Goal: Transaction & Acquisition: Purchase product/service

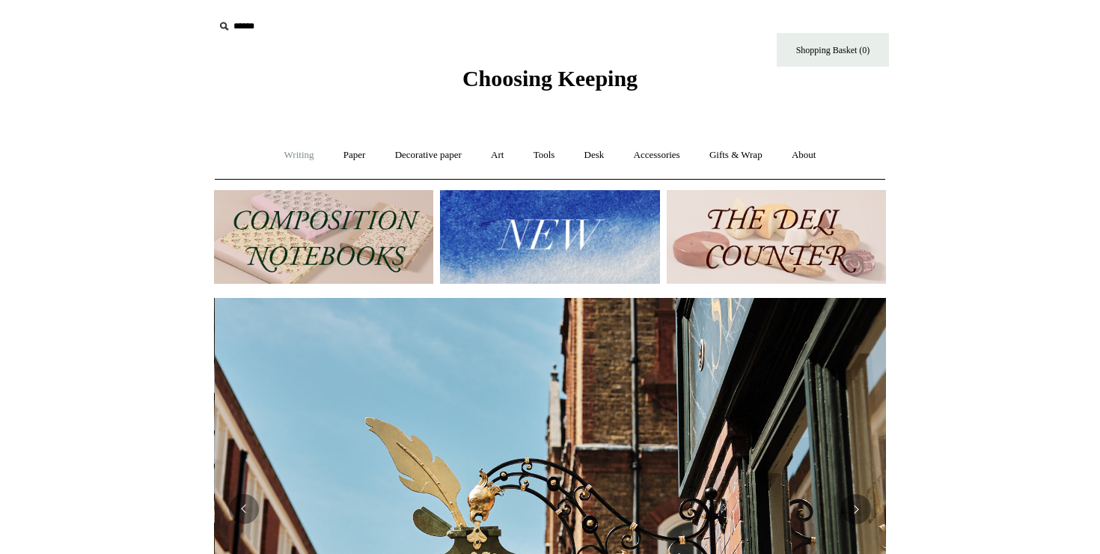
scroll to position [0, 672]
click at [286, 159] on link "Writing +" at bounding box center [299, 155] width 57 height 40
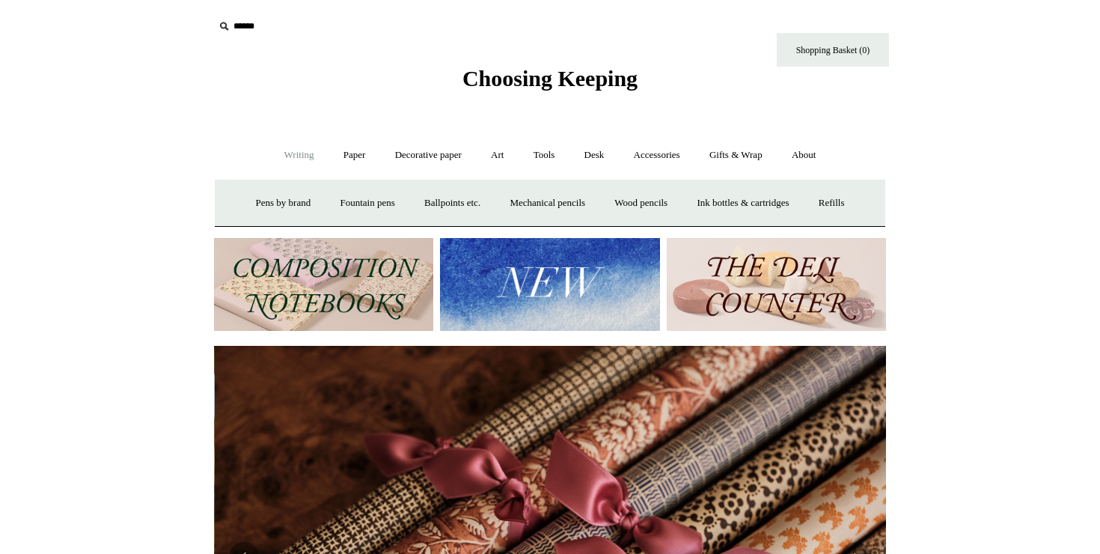
scroll to position [0, 1343]
click at [334, 163] on link "Paper +" at bounding box center [354, 155] width 49 height 40
click at [331, 194] on link "Notebooks +" at bounding box center [340, 203] width 69 height 40
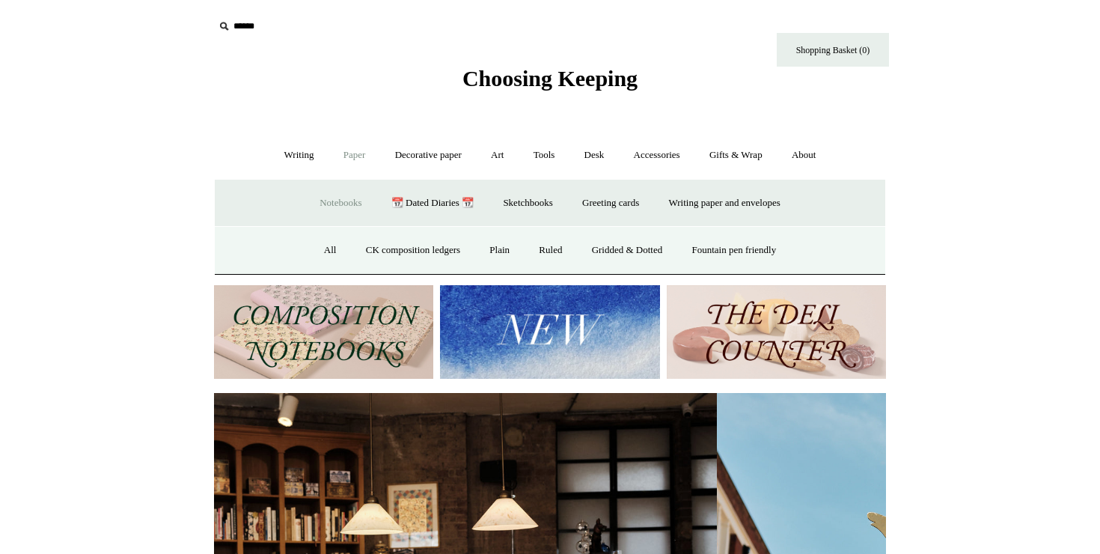
scroll to position [0, 0]
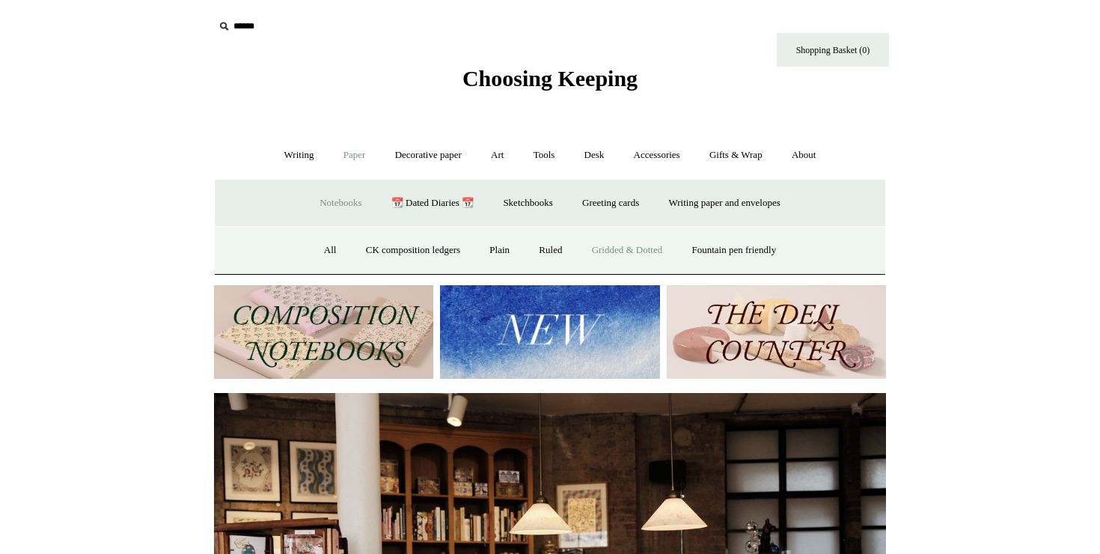
click at [610, 246] on link "Gridded & Dotted" at bounding box center [627, 250] width 98 height 40
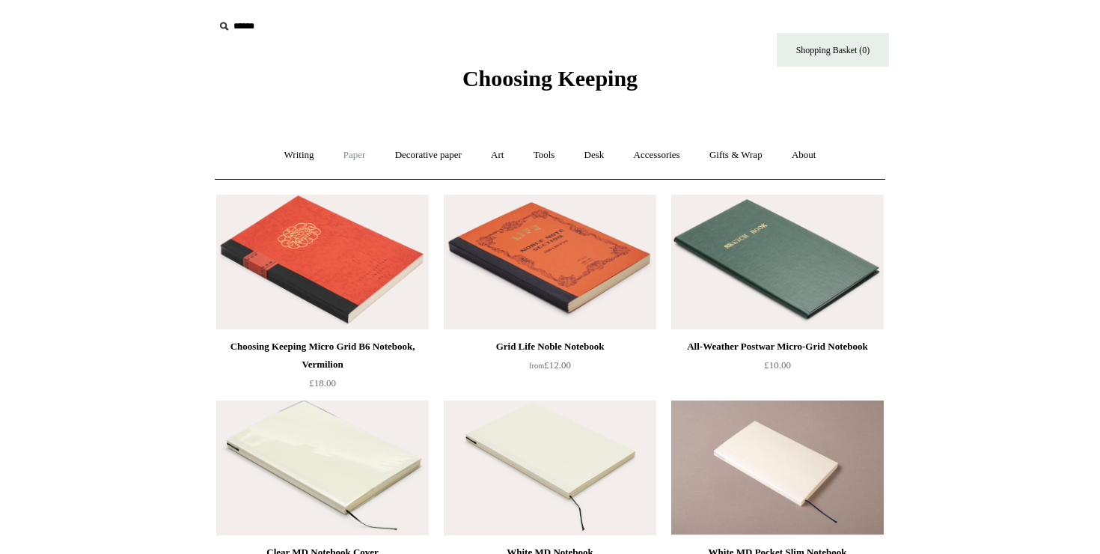
click at [349, 151] on link "Paper +" at bounding box center [354, 155] width 49 height 40
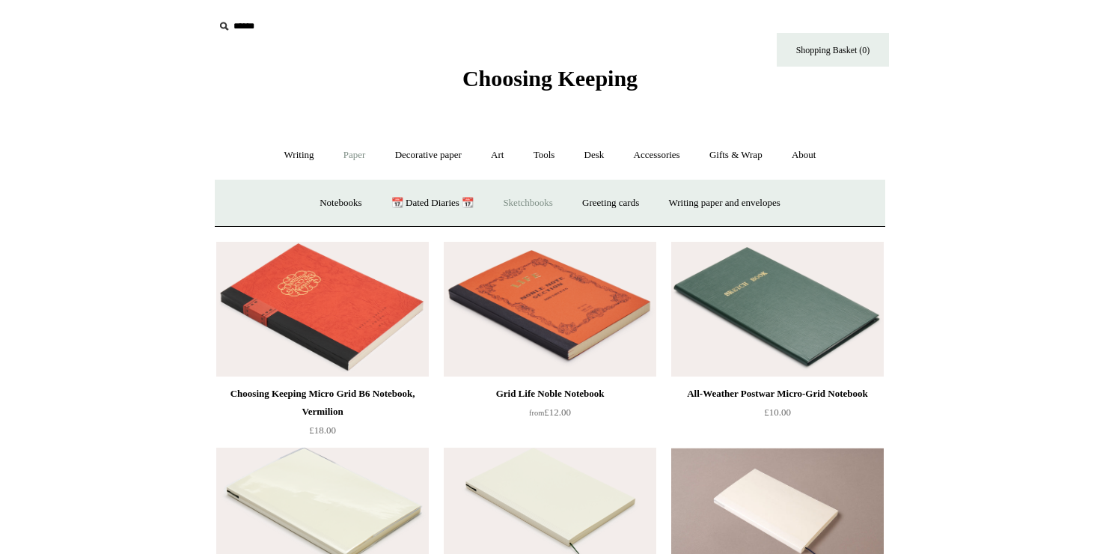
click at [503, 211] on link "Sketchbooks +" at bounding box center [527, 203] width 76 height 40
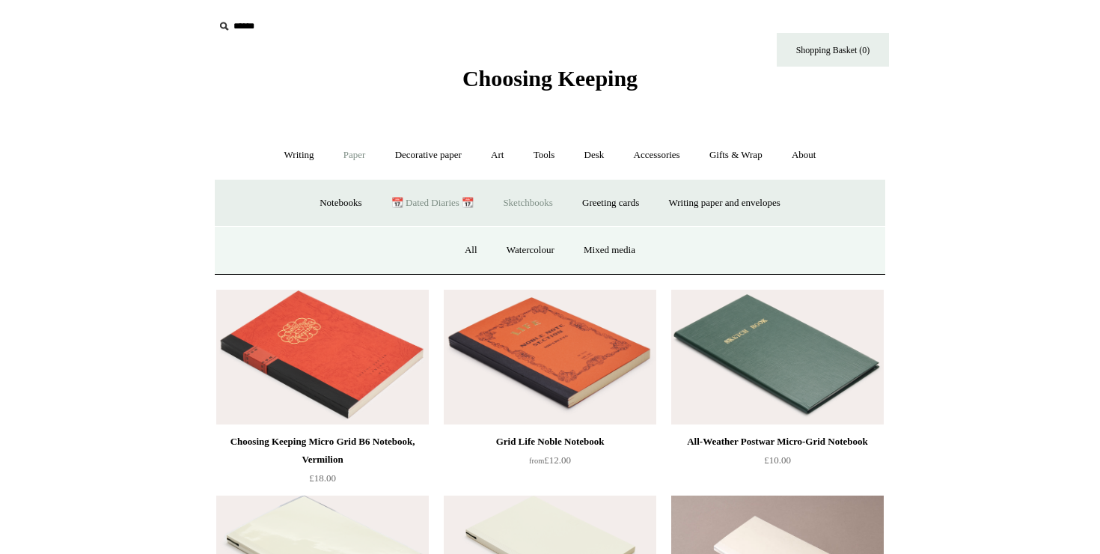
click at [430, 202] on link "📆 Dated Diaries 📆" at bounding box center [432, 203] width 109 height 40
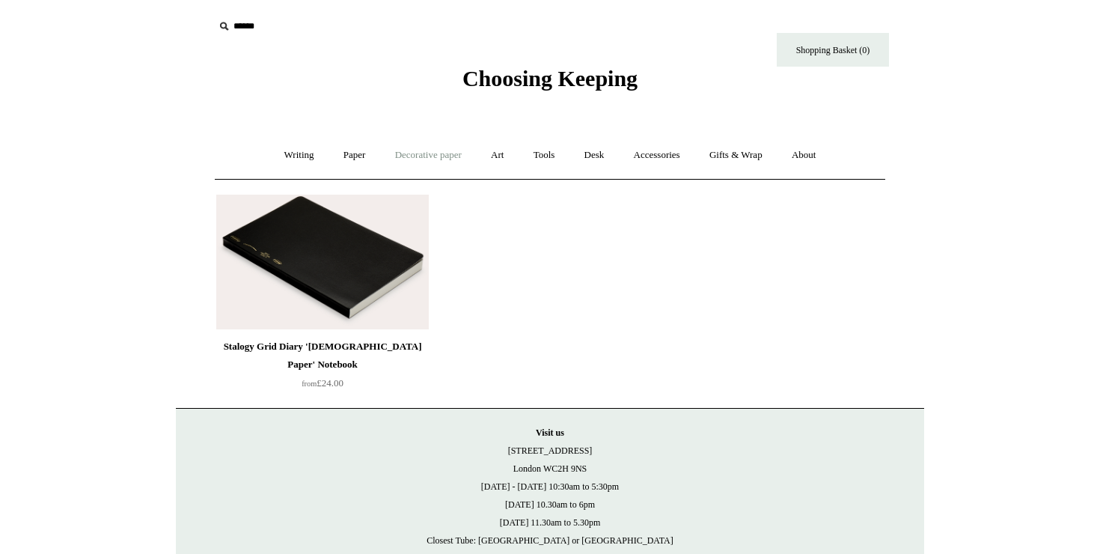
click at [420, 157] on link "Decorative paper +" at bounding box center [428, 155] width 94 height 40
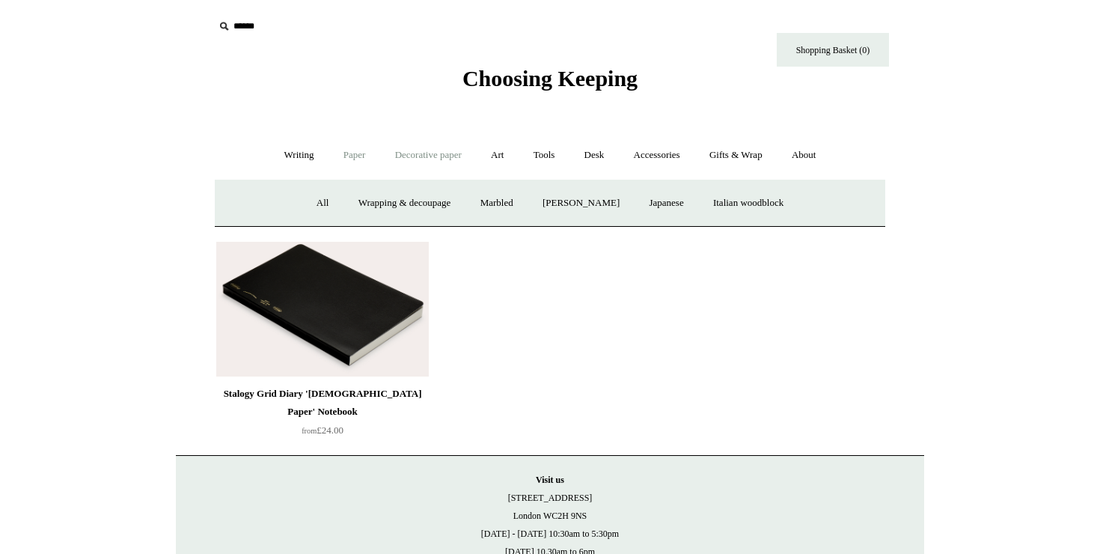
click at [352, 165] on link "Paper +" at bounding box center [354, 155] width 49 height 40
click at [745, 198] on link "Writing paper and envelopes +" at bounding box center [724, 203] width 138 height 40
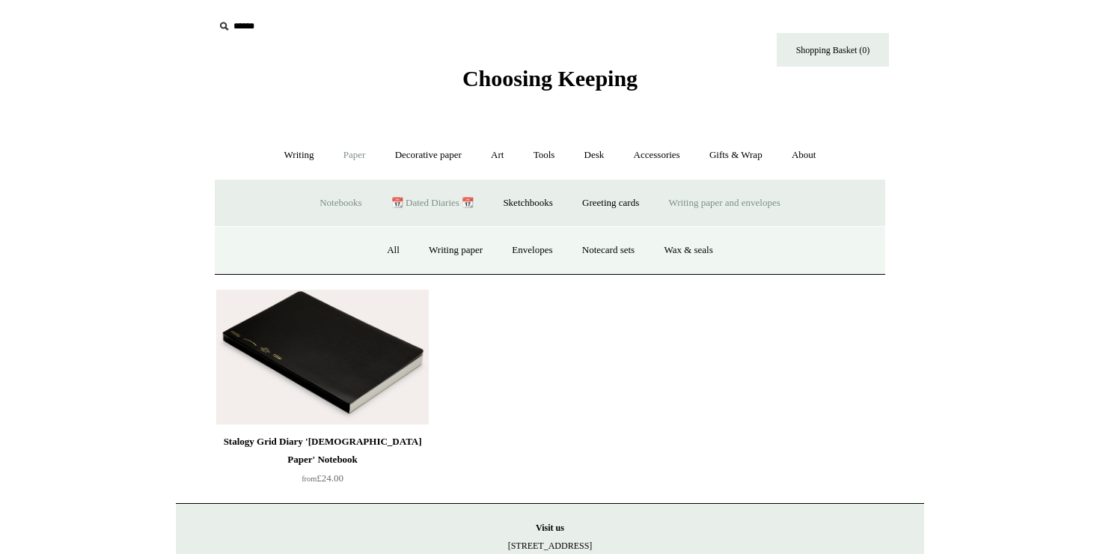
click at [334, 195] on link "Notebooks +" at bounding box center [340, 203] width 69 height 40
click at [484, 251] on link "Plain" at bounding box center [499, 250] width 47 height 40
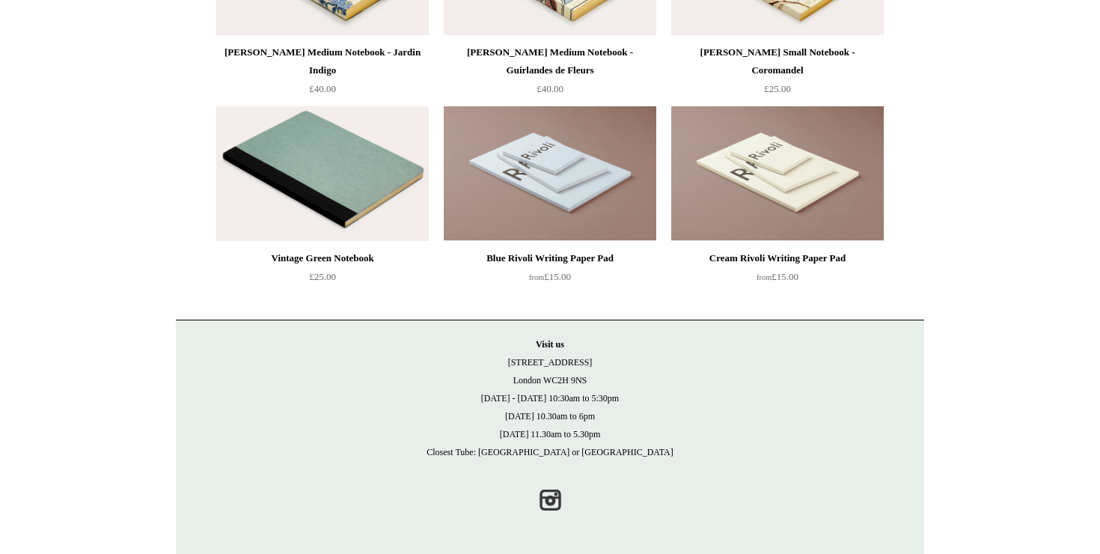
scroll to position [6259, 0]
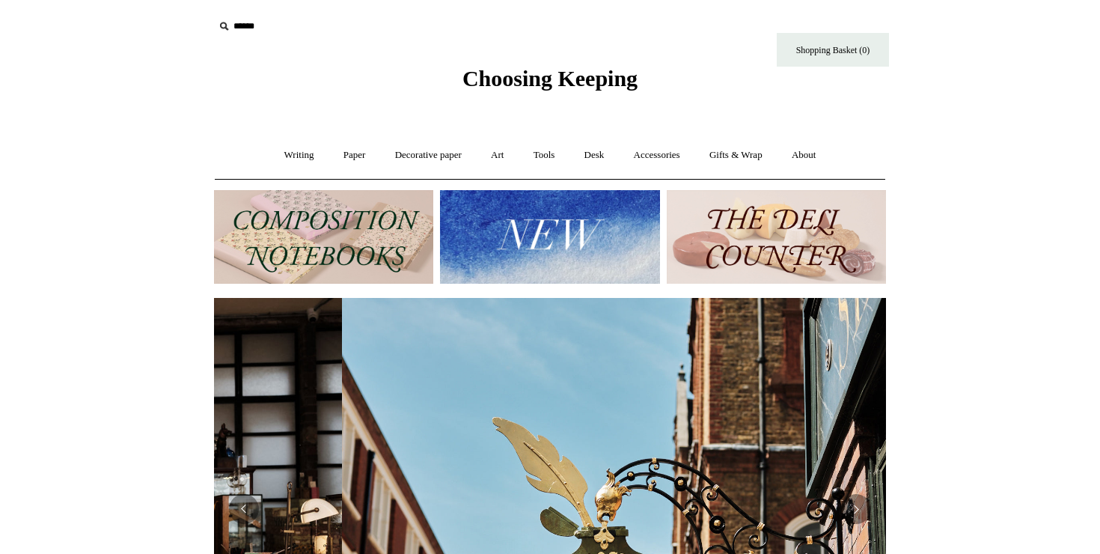
scroll to position [0, 672]
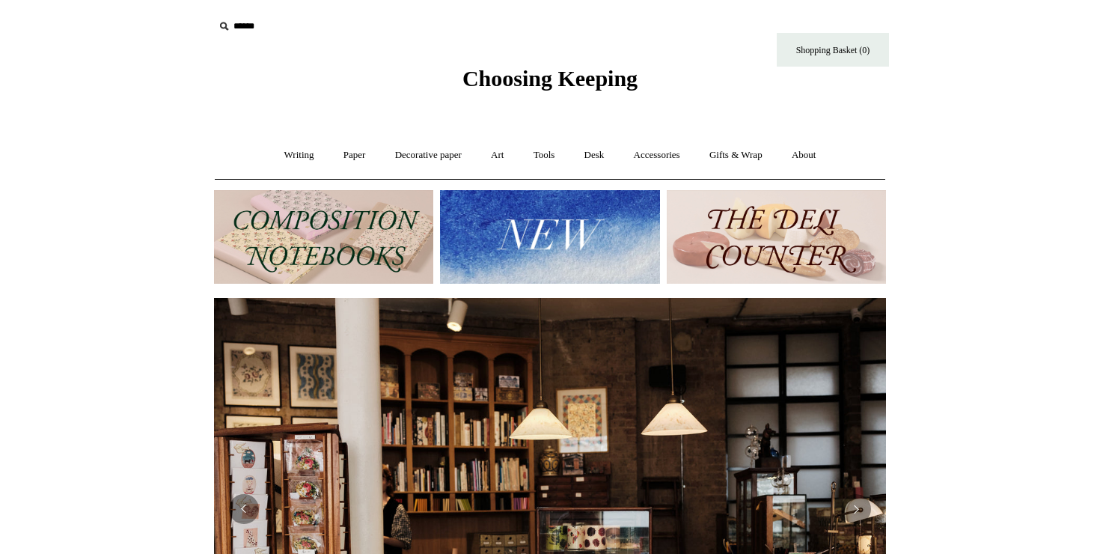
click at [328, 227] on img at bounding box center [323, 237] width 219 height 94
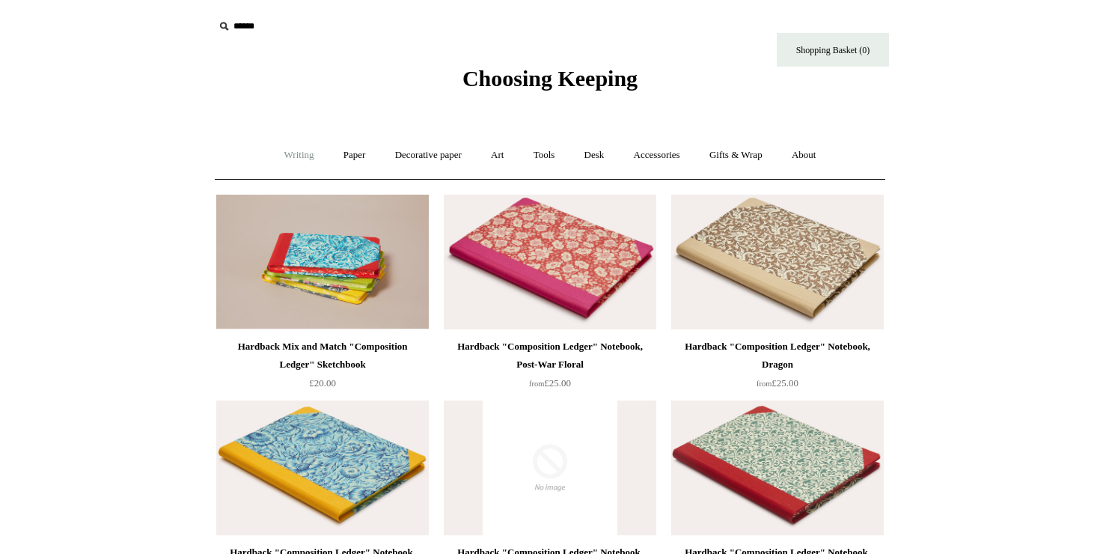
click at [306, 172] on link "Writing +" at bounding box center [299, 155] width 57 height 40
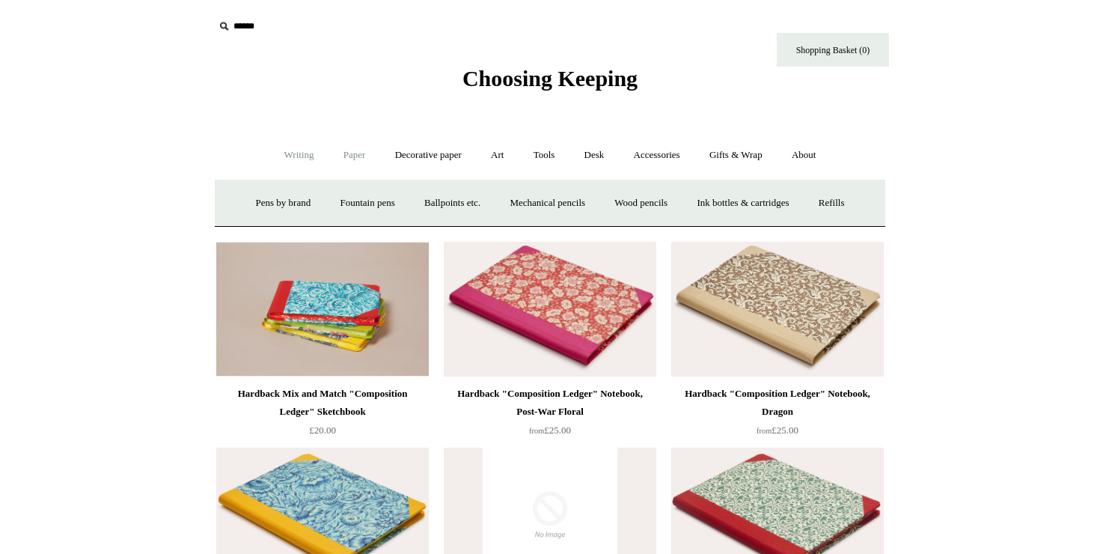
click at [352, 156] on link "Paper +" at bounding box center [354, 155] width 49 height 40
click at [346, 201] on link "Notebooks +" at bounding box center [340, 203] width 69 height 40
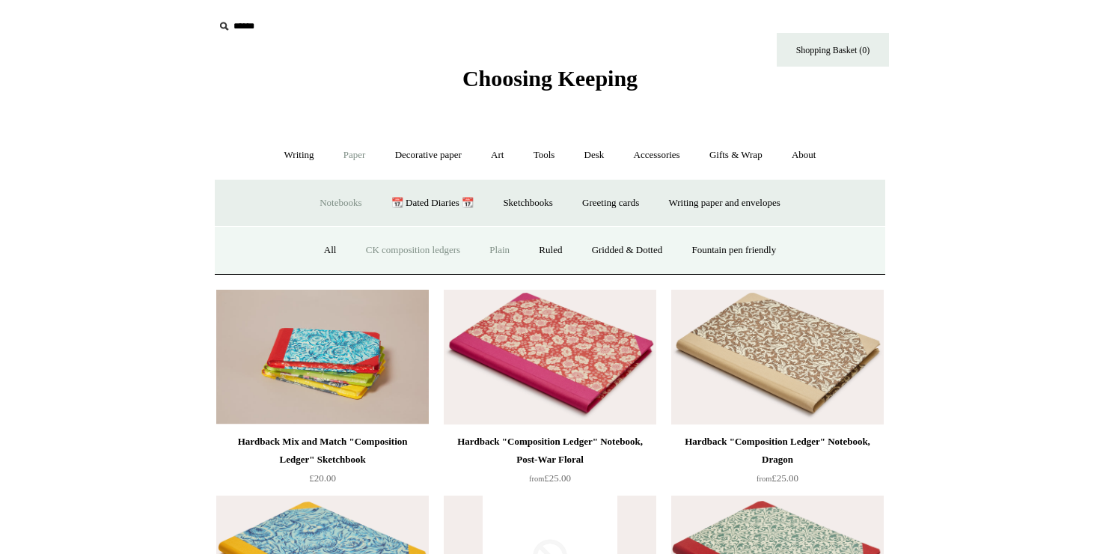
click at [494, 249] on link "Plain" at bounding box center [499, 250] width 47 height 40
click at [396, 249] on link "CK composition ledgers" at bounding box center [412, 250] width 121 height 40
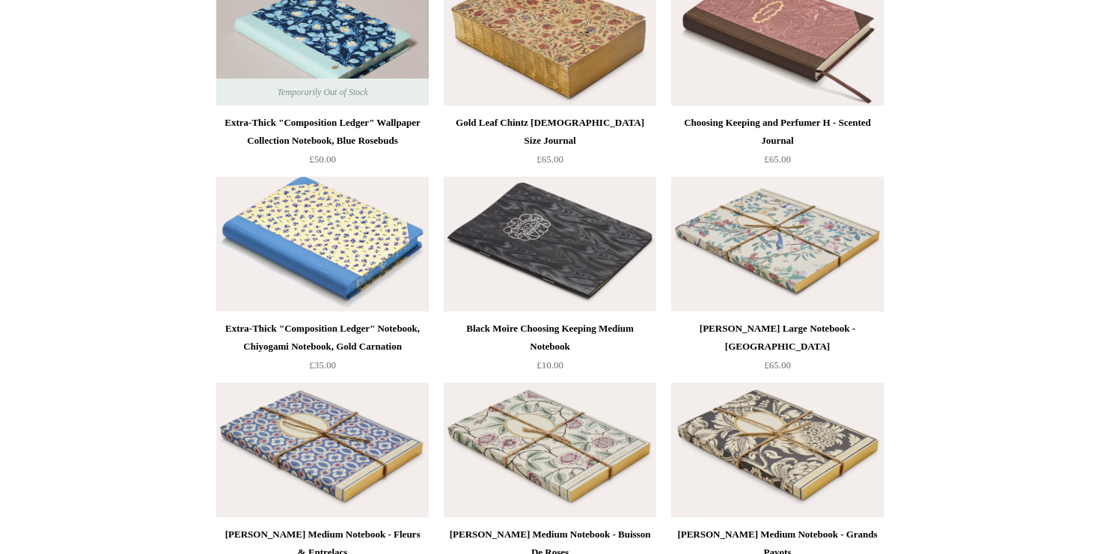
scroll to position [4753, 0]
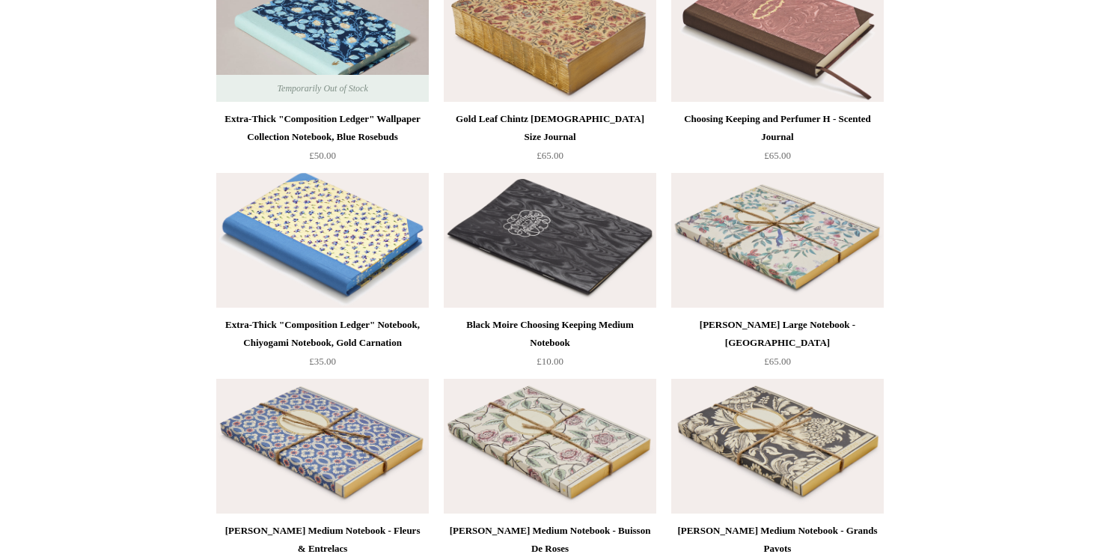
click at [348, 227] on img at bounding box center [322, 240] width 212 height 135
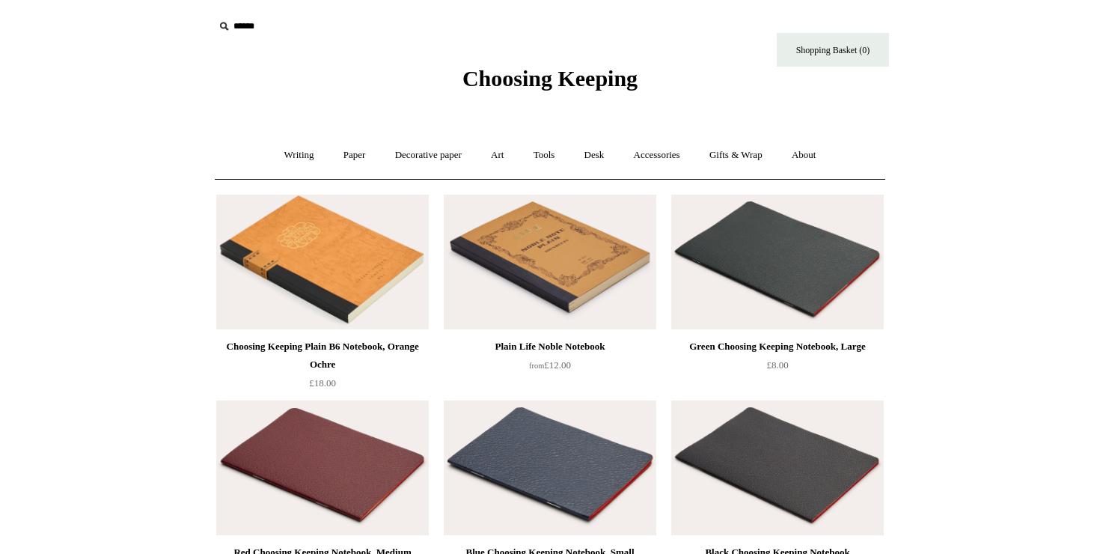
scroll to position [0, 0]
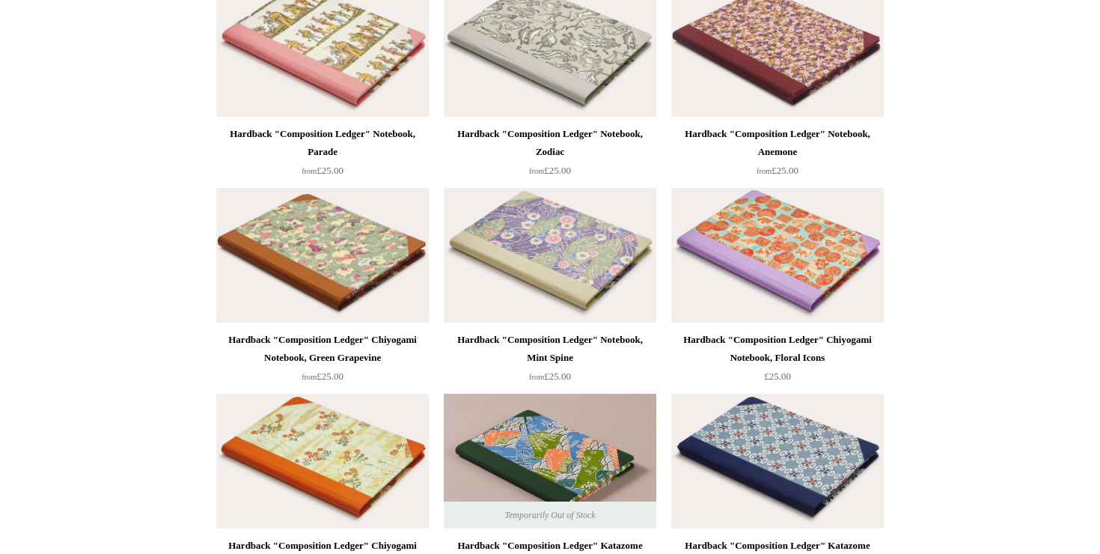
scroll to position [1040, 0]
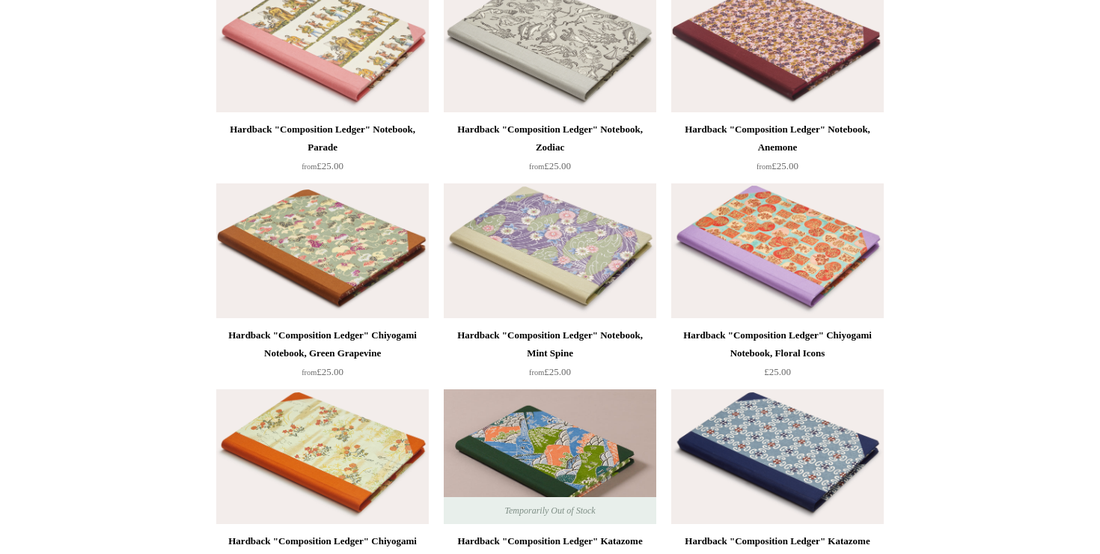
click at [634, 263] on img at bounding box center [550, 250] width 212 height 135
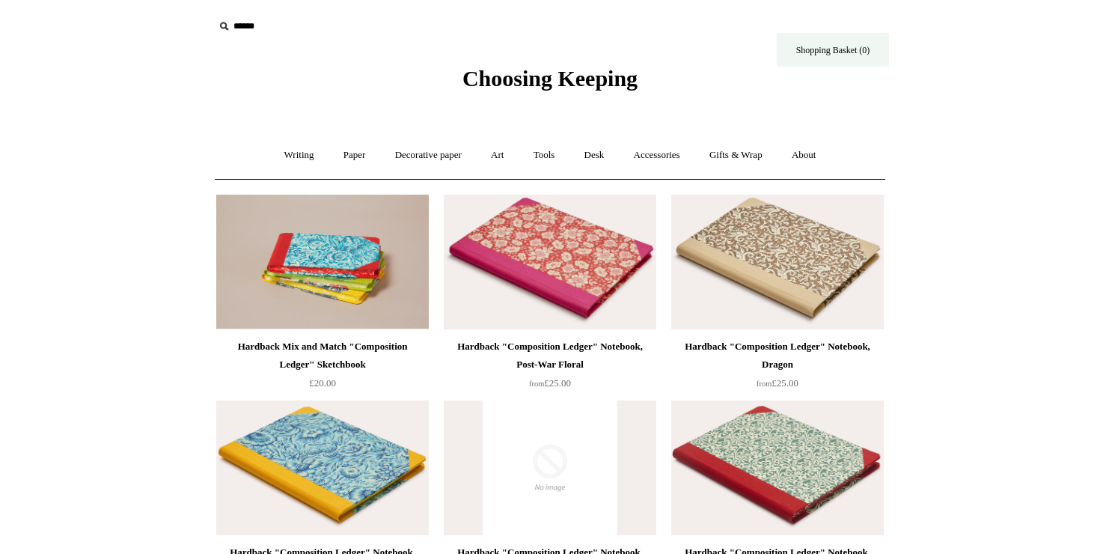
scroll to position [0, 0]
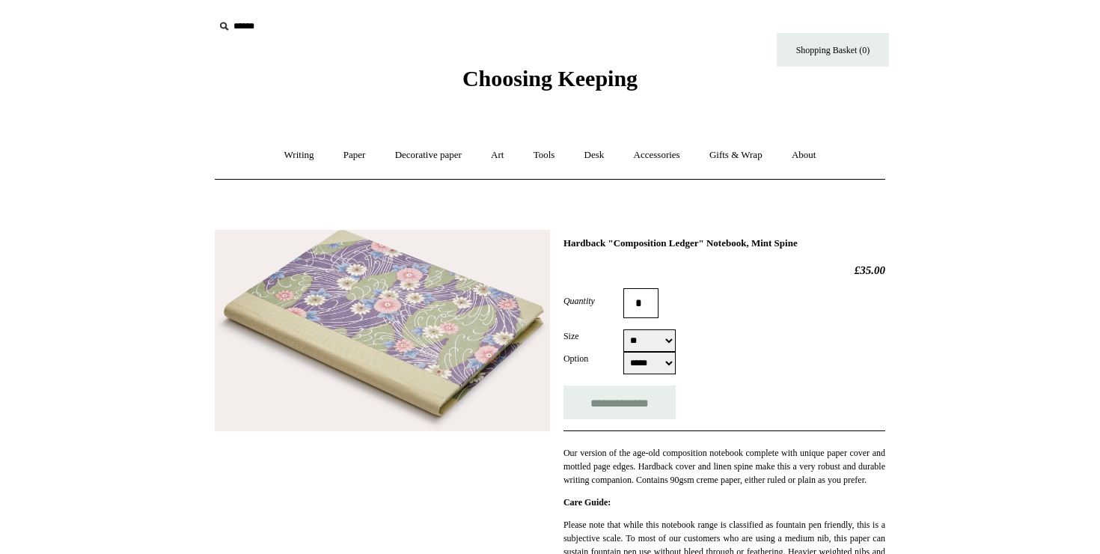
select select "**"
select select "*****"
select select "**"
click at [486, 337] on img at bounding box center [382, 331] width 335 height 202
